Goal: Transaction & Acquisition: Book appointment/travel/reservation

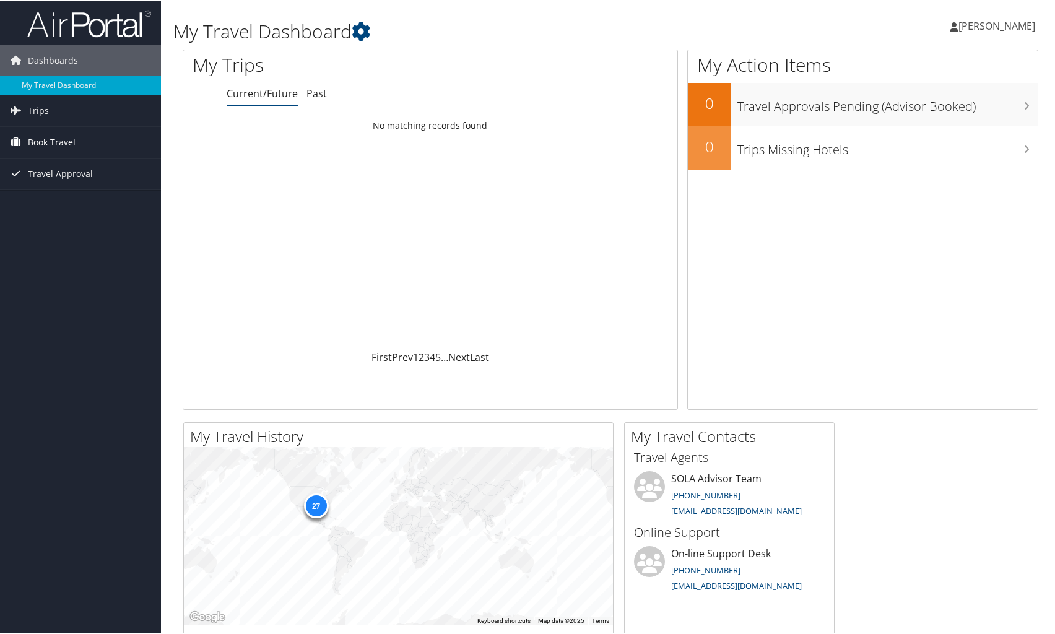
click at [59, 142] on span "Book Travel" at bounding box center [52, 141] width 48 height 31
click at [67, 183] on link "Book/Manage Online Trips" at bounding box center [80, 184] width 161 height 19
click at [100, 186] on link "Book/Manage Online Trips" at bounding box center [80, 184] width 161 height 19
